Goal: Transaction & Acquisition: Book appointment/travel/reservation

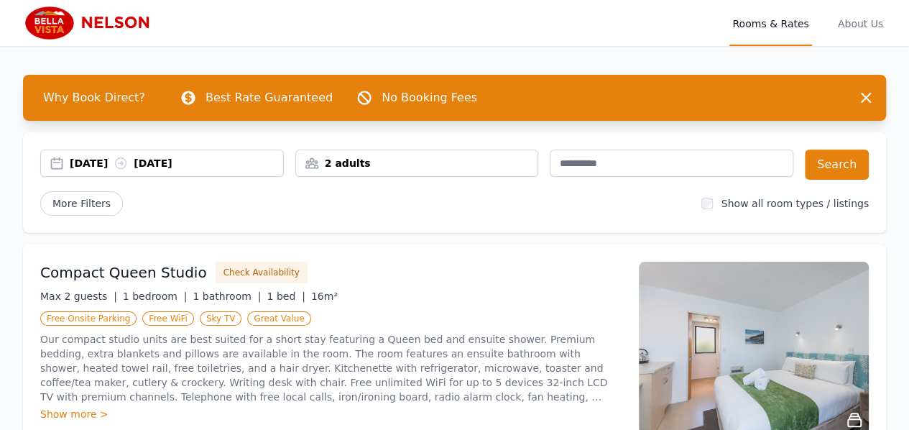
click at [58, 162] on div "[DATE] [DATE]" at bounding box center [162, 163] width 242 height 14
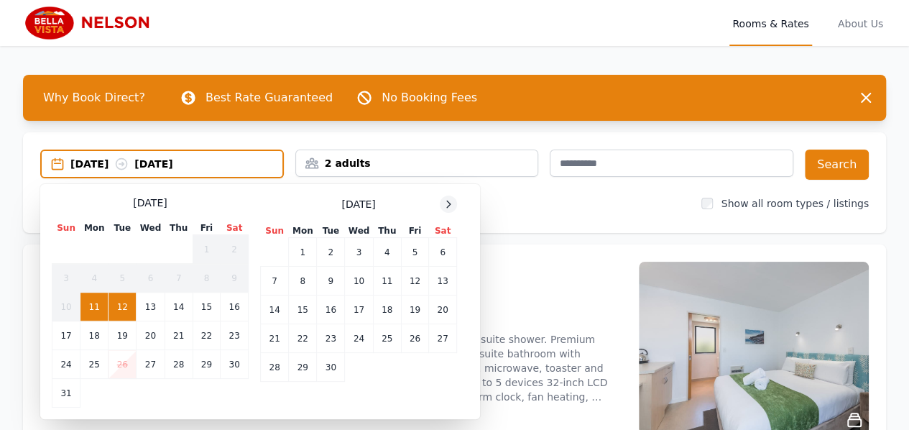
click at [449, 206] on icon at bounding box center [449, 204] width 12 height 12
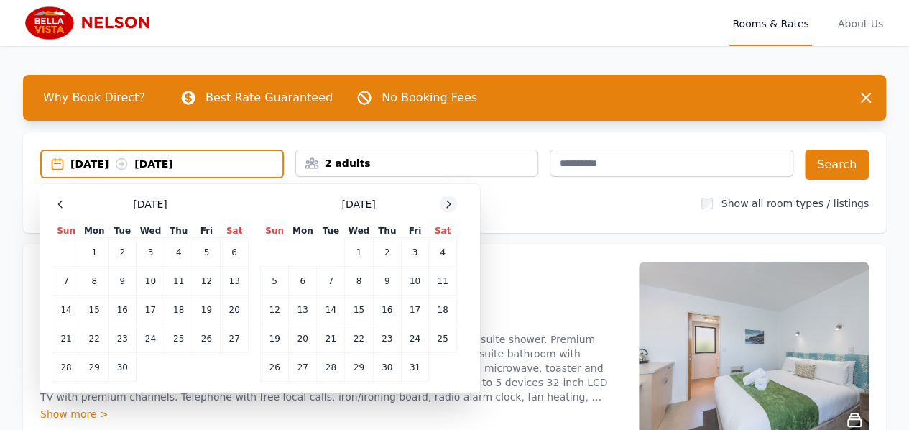
click at [449, 206] on icon at bounding box center [449, 204] width 12 height 12
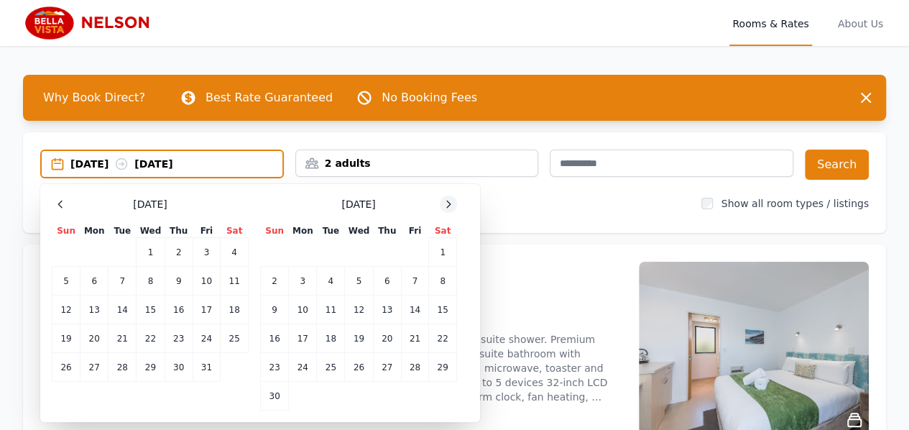
click at [449, 206] on icon at bounding box center [449, 204] width 12 height 12
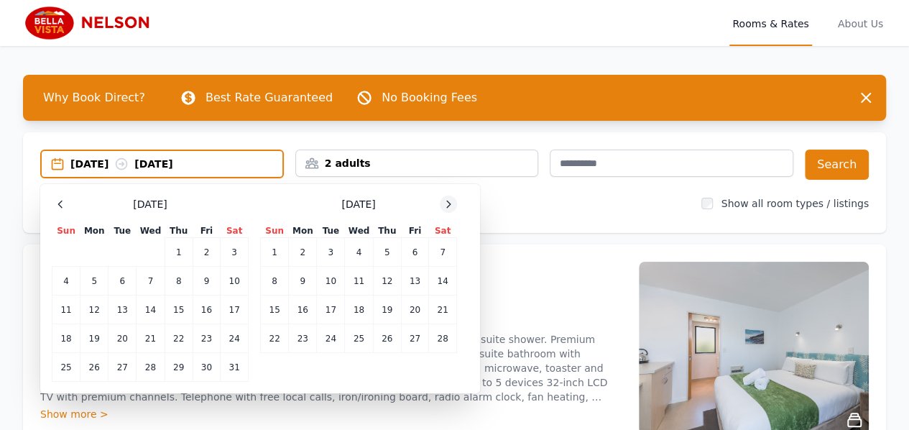
click at [449, 206] on icon at bounding box center [449, 204] width 12 height 12
click at [358, 281] on td "8" at bounding box center [359, 281] width 28 height 29
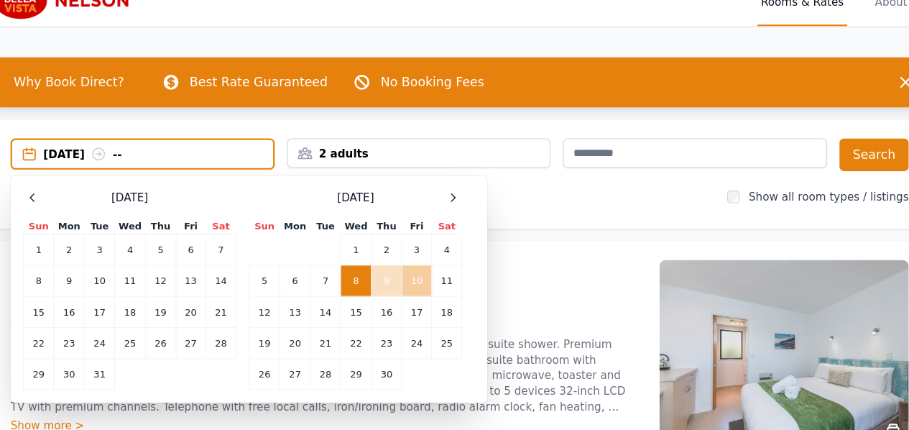
click at [413, 280] on td "10" at bounding box center [414, 281] width 27 height 29
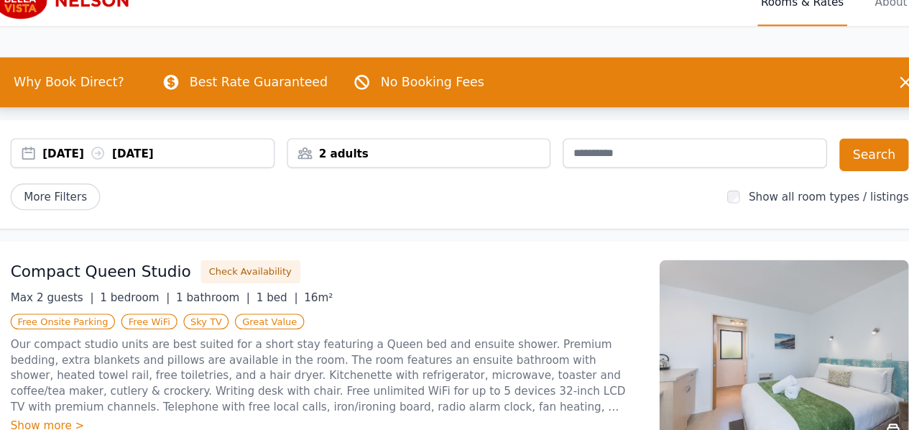
click at [413, 163] on div "2 adults" at bounding box center [417, 163] width 242 height 14
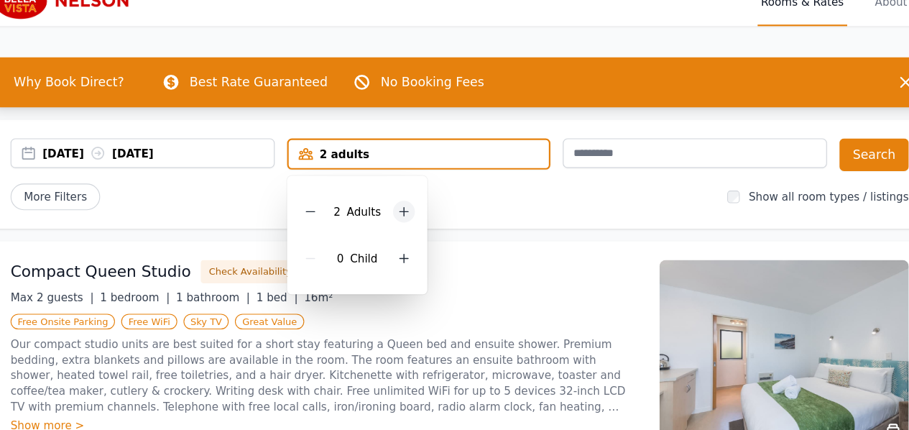
click at [398, 221] on icon at bounding box center [404, 217] width 12 height 12
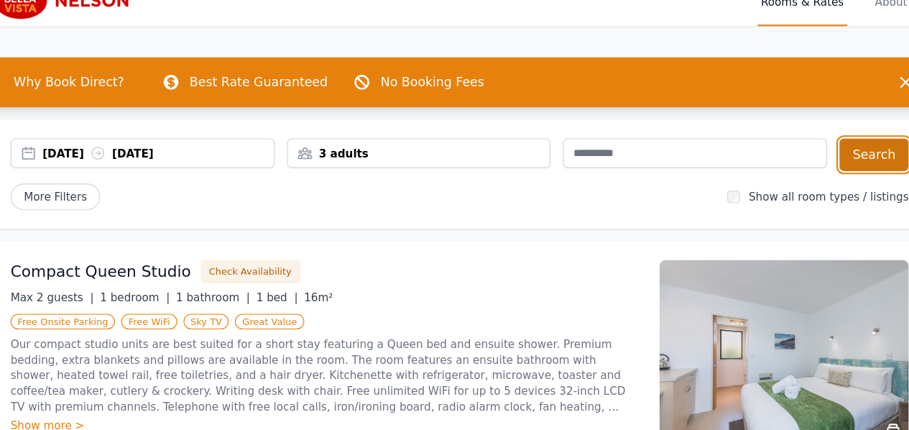
click at [832, 163] on button "Search" at bounding box center [837, 165] width 64 height 30
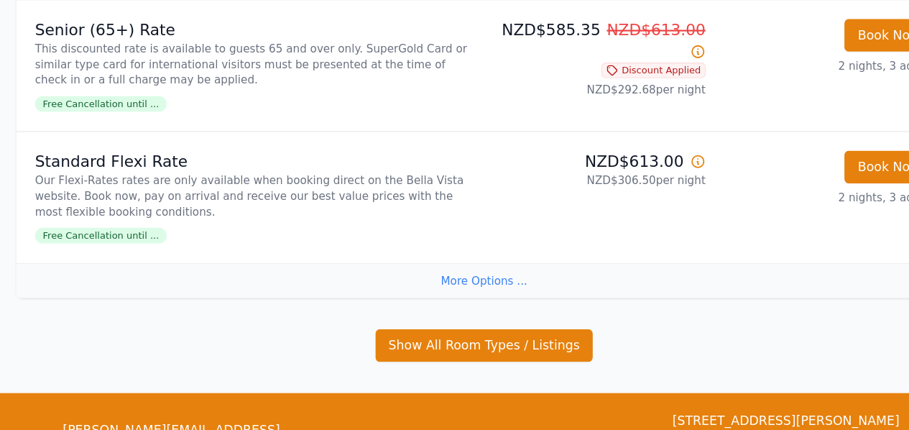
scroll to position [1051, 0]
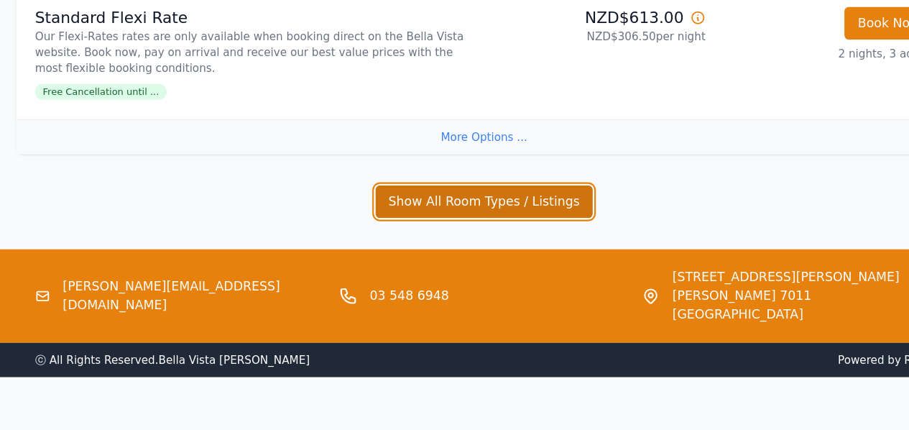
click at [439, 224] on button "Show All Room Types / Listings" at bounding box center [454, 219] width 201 height 30
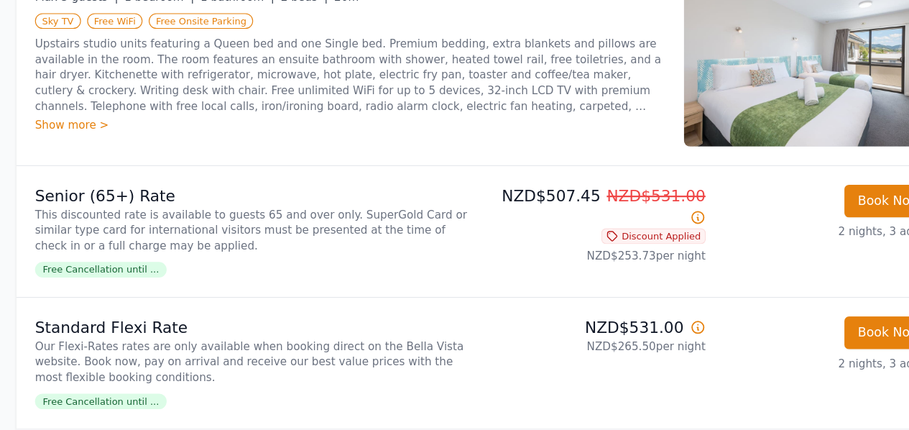
scroll to position [0, 0]
